Goal: Check status: Check status

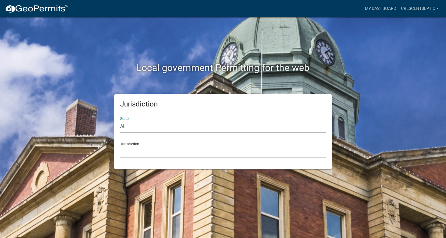
click at [125, 130] on select "All [US_STATE] [US_STATE] [US_STATE] [US_STATE] [US_STATE] [US_STATE] [US_STATE…" at bounding box center [223, 127] width 206 height 12
select select "[US_STATE]"
click at [120, 121] on select "All [US_STATE] [US_STATE] [US_STATE] [US_STATE] [US_STATE] [US_STATE] [US_STATE…" at bounding box center [223, 127] width 206 height 12
click at [129, 153] on select "[GEOGRAPHIC_DATA], [US_STATE] [GEOGRAPHIC_DATA], [US_STATE] [GEOGRAPHIC_DATA], …" at bounding box center [223, 152] width 206 height 12
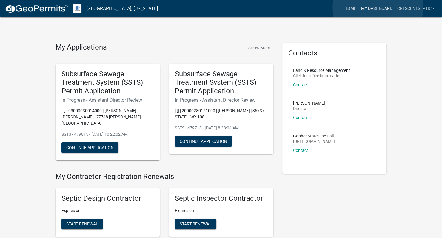
click at [378, 8] on link "My Dashboard" at bounding box center [376, 8] width 36 height 11
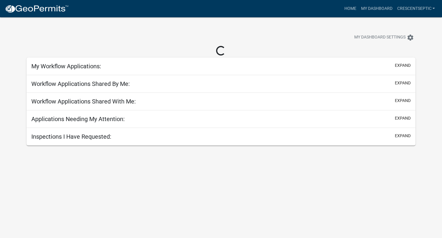
select select "3: 100"
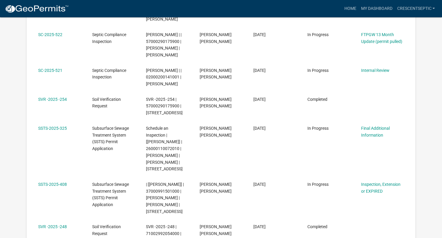
scroll to position [1288, 0]
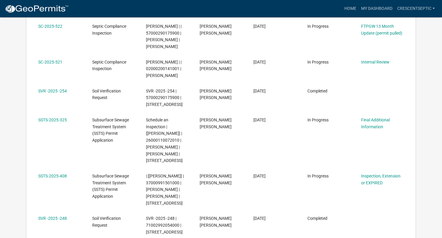
click at [55, 178] on link "SSTS-2025-408" at bounding box center [52, 176] width 29 height 5
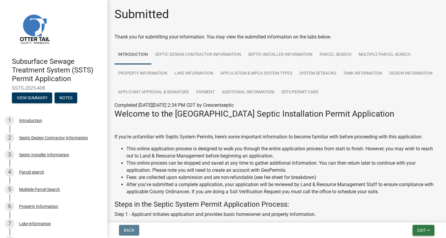
click at [419, 229] on span "Exit" at bounding box center [422, 230] width 9 height 5
click at [405, 214] on button "Save & Exit" at bounding box center [411, 215] width 48 height 14
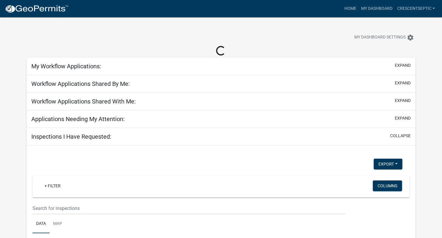
select select "3: 100"
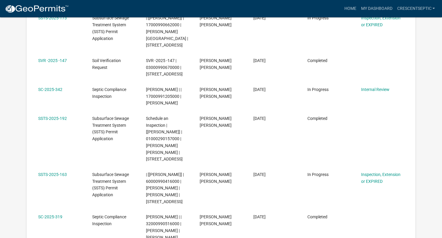
scroll to position [3322, 0]
